Goal: Check status: Check status

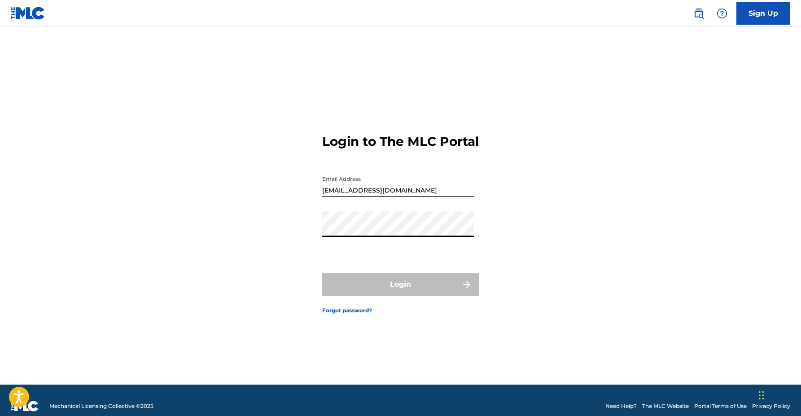
click at [322, 273] on button "Login" at bounding box center [400, 284] width 157 height 22
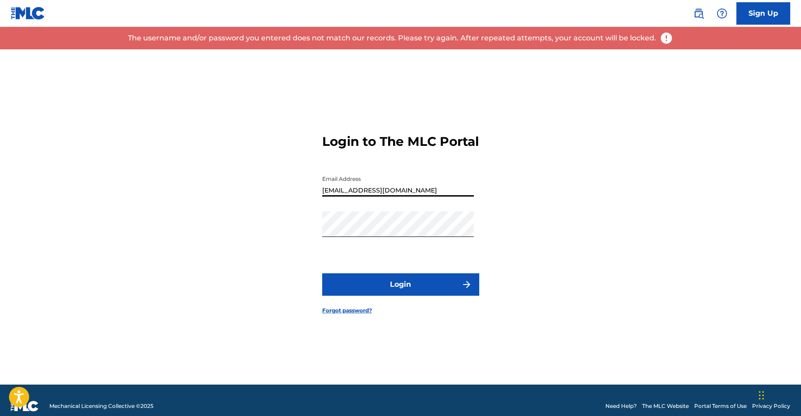
drag, startPoint x: 436, startPoint y: 203, endPoint x: 343, endPoint y: 195, distance: 93.2
click at [343, 195] on input "[EMAIL_ADDRESS][DOMAIN_NAME]" at bounding box center [398, 184] width 152 height 26
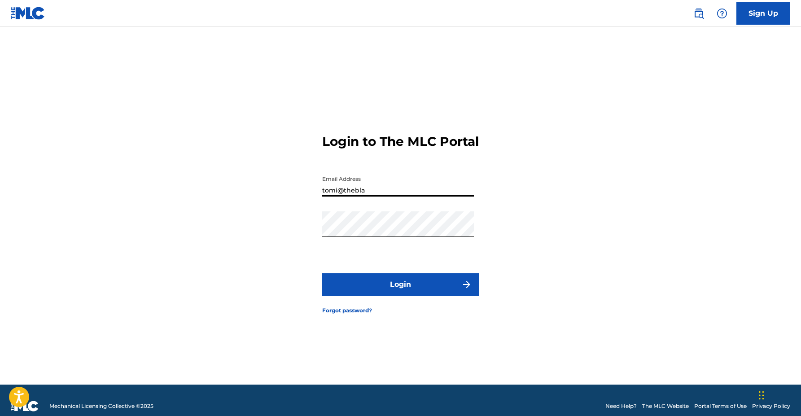
type input "[EMAIL_ADDRESS][DOMAIN_NAME]"
click at [374, 293] on button "Login" at bounding box center [400, 284] width 157 height 22
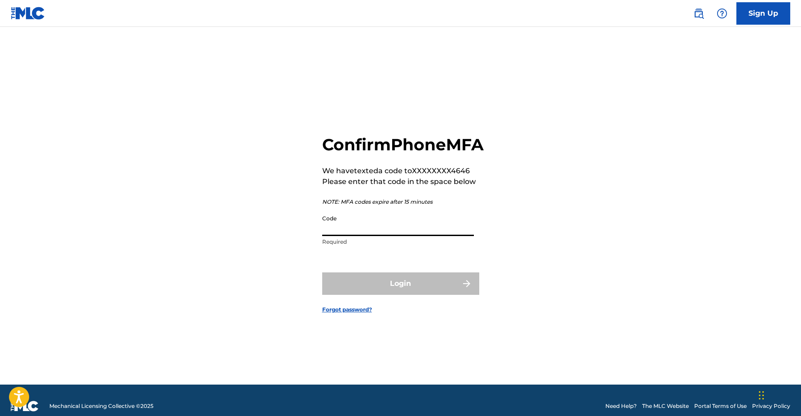
click at [368, 236] on input "Code" at bounding box center [398, 223] width 152 height 26
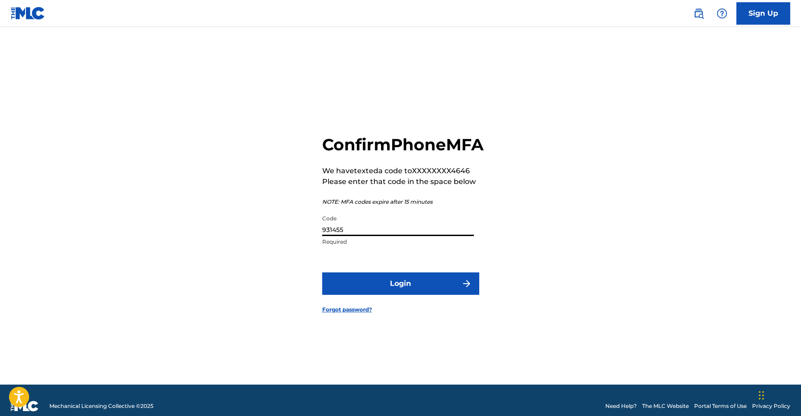
type input "931455"
click at [322, 272] on button "Login" at bounding box center [400, 283] width 157 height 22
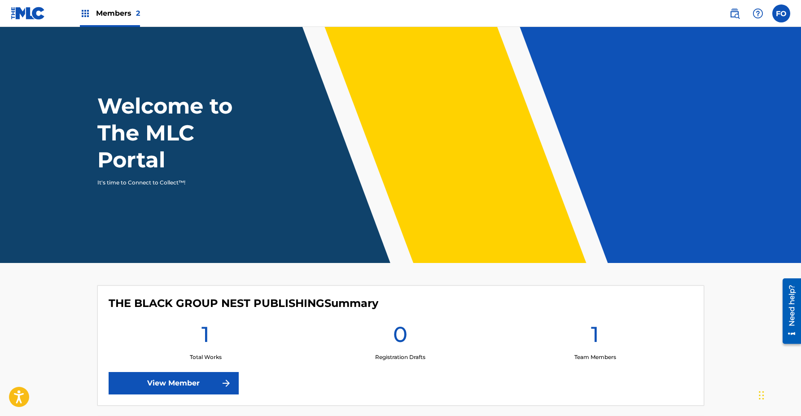
scroll to position [175, 0]
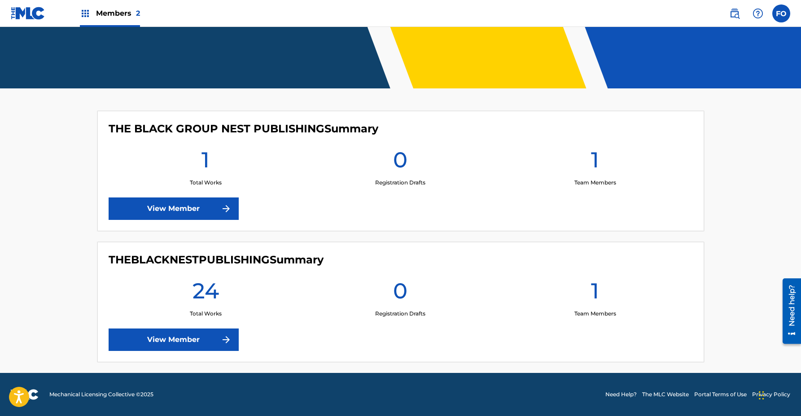
click at [193, 342] on link "View Member" at bounding box center [174, 340] width 130 height 22
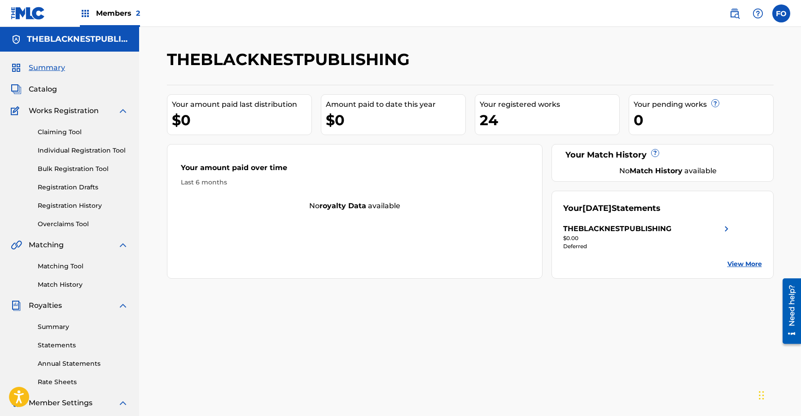
click at [82, 203] on link "Registration History" at bounding box center [83, 205] width 91 height 9
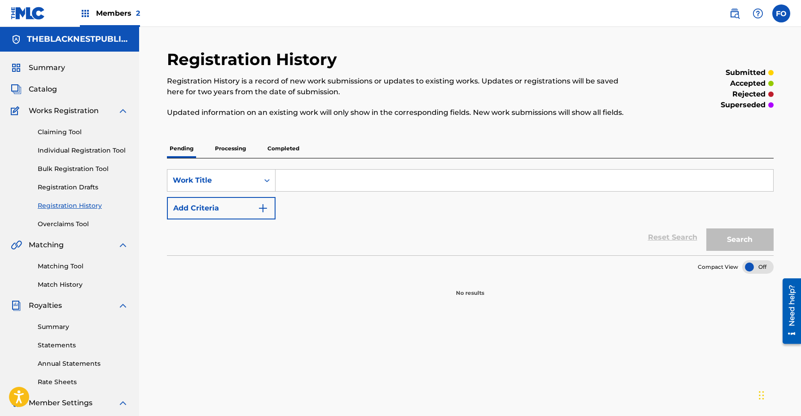
click at [237, 149] on p "Processing" at bounding box center [230, 148] width 36 height 19
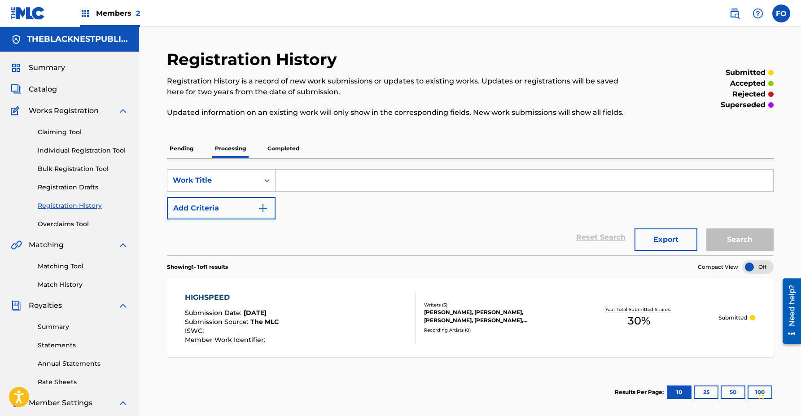
click at [282, 151] on p "Completed" at bounding box center [283, 148] width 37 height 19
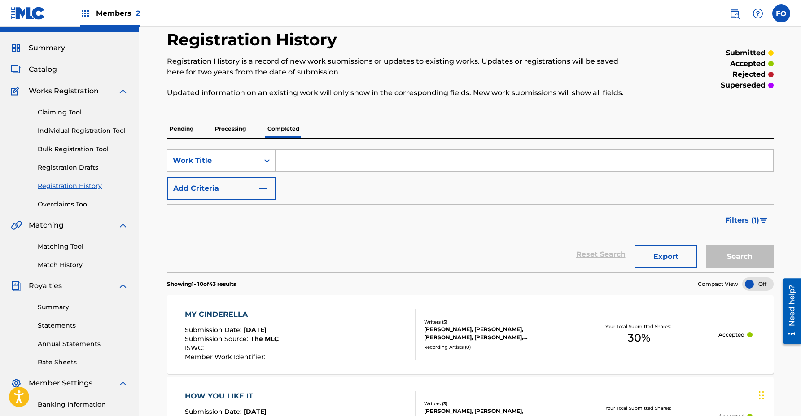
scroll to position [19, 0]
click at [217, 136] on p "Processing" at bounding box center [230, 129] width 36 height 19
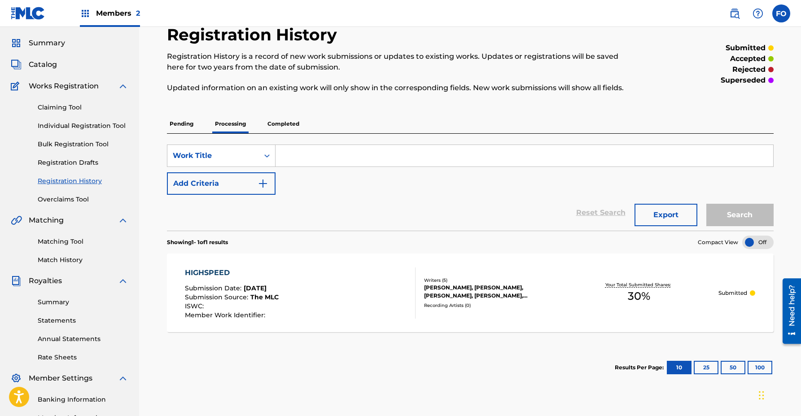
scroll to position [51, 0]
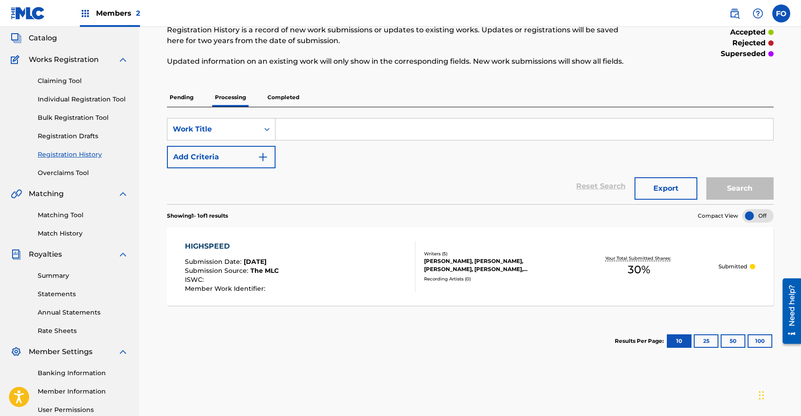
click at [232, 245] on div "HIGHSPEED" at bounding box center [232, 246] width 94 height 11
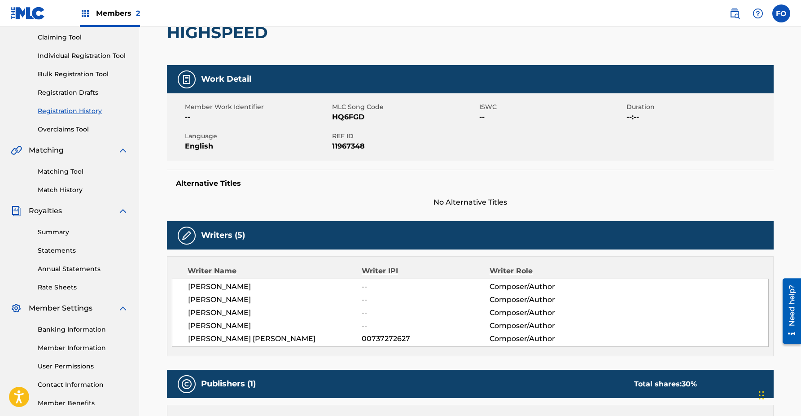
scroll to position [104, 0]
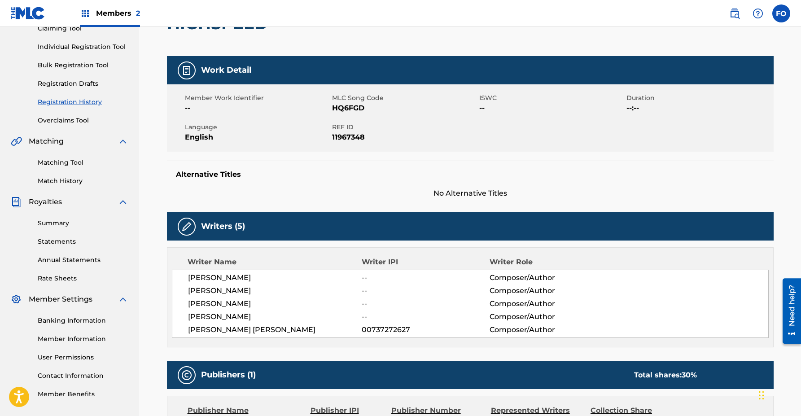
click at [66, 219] on link "Summary" at bounding box center [83, 223] width 91 height 9
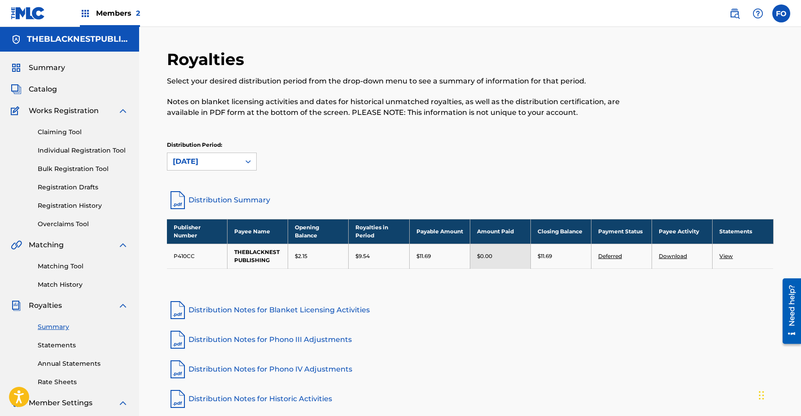
click at [58, 66] on span "Summary" at bounding box center [47, 67] width 36 height 11
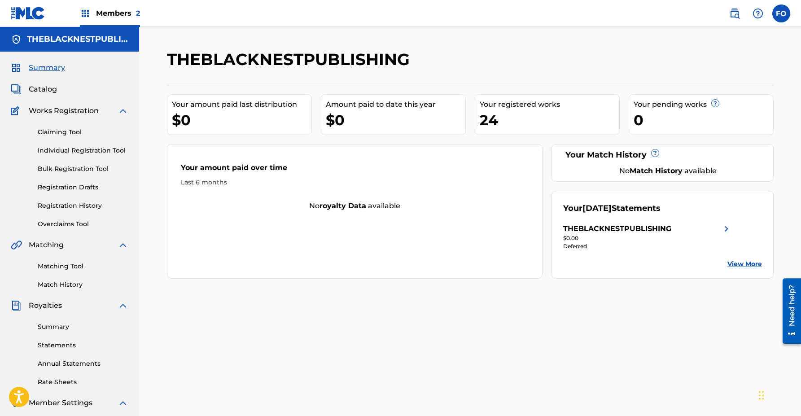
click at [35, 85] on span "Catalog" at bounding box center [43, 89] width 28 height 11
